Goal: Information Seeking & Learning: Learn about a topic

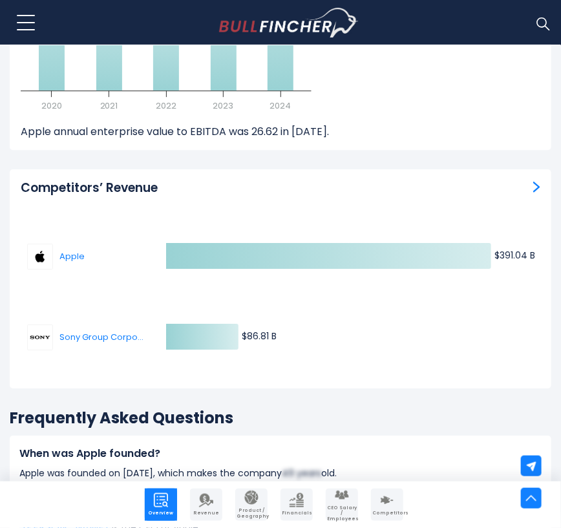
scroll to position [9011, 0]
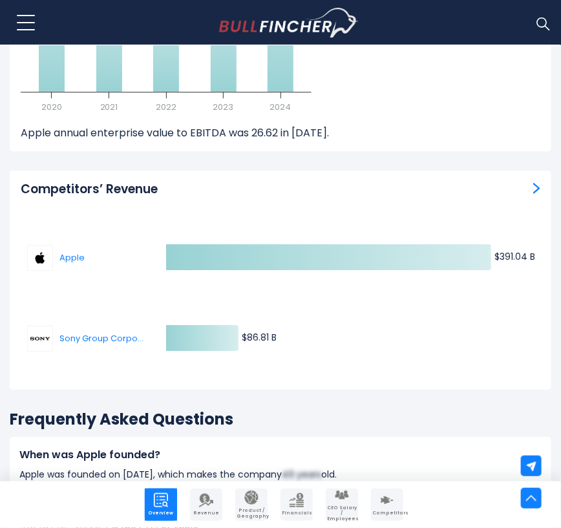
click at [534, 182] on img "Competitors’ Revenue" at bounding box center [537, 188] width 7 height 12
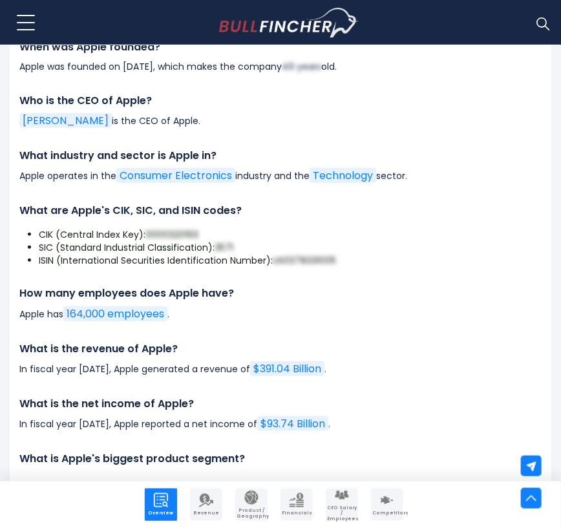
scroll to position [9419, 0]
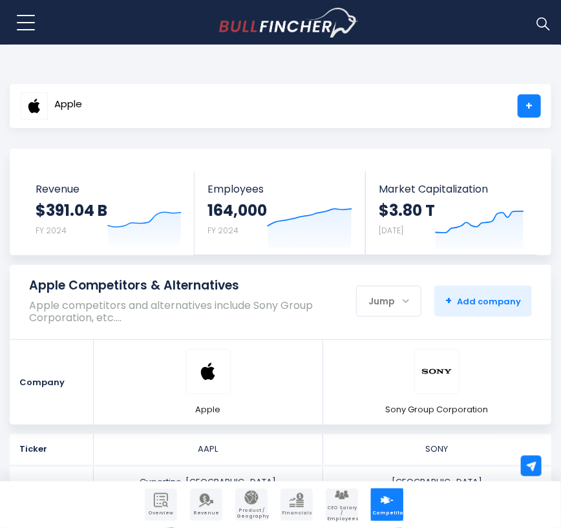
scroll to position [38, 0]
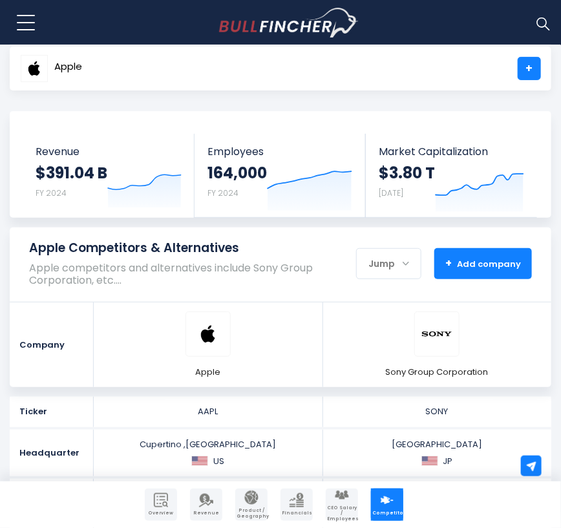
click at [492, 255] on button "+ Add company - Hide" at bounding box center [484, 263] width 98 height 31
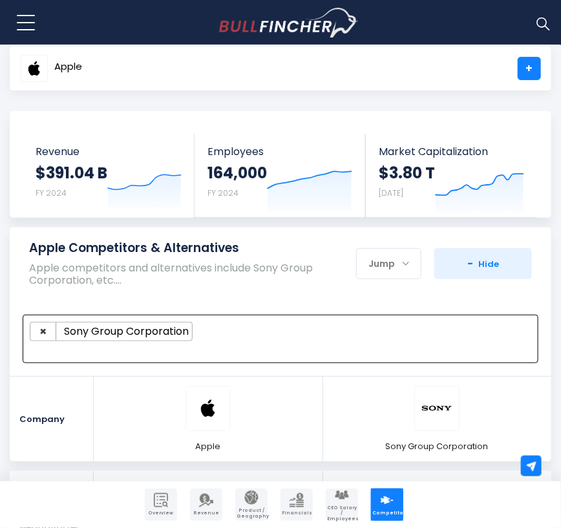
click at [208, 332] on ul "× Sony Group Corporation" at bounding box center [275, 331] width 490 height 19
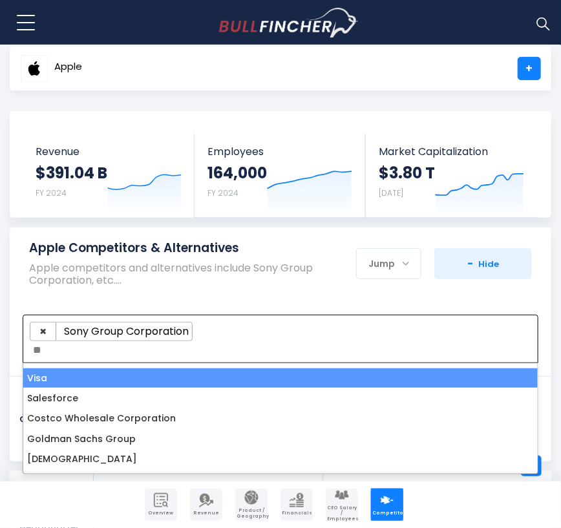
type textarea "*"
select select
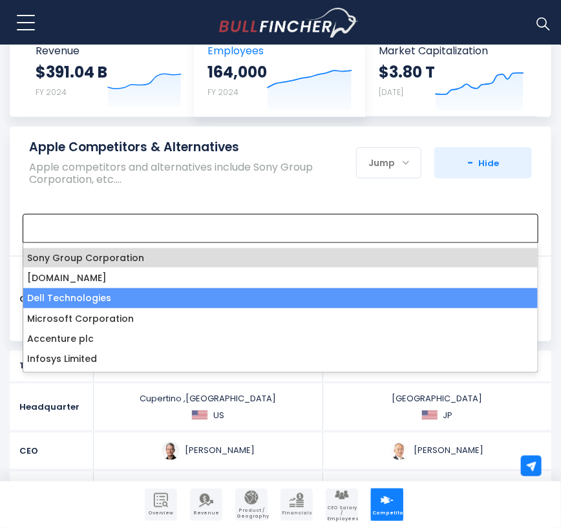
scroll to position [142, 0]
